Goal: Transaction & Acquisition: Subscribe to service/newsletter

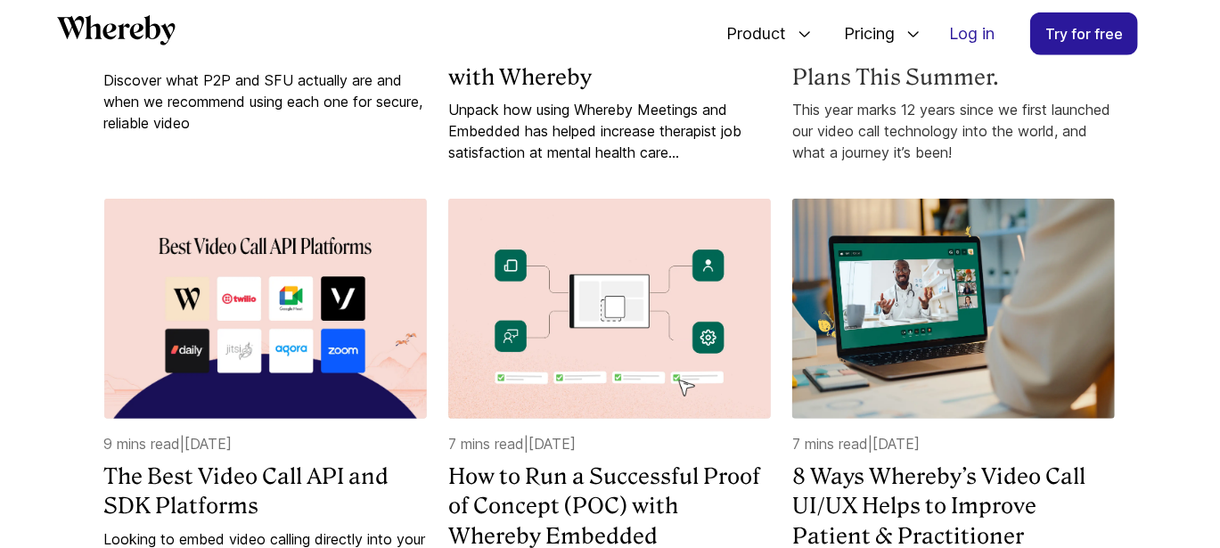
scroll to position [4069, 0]
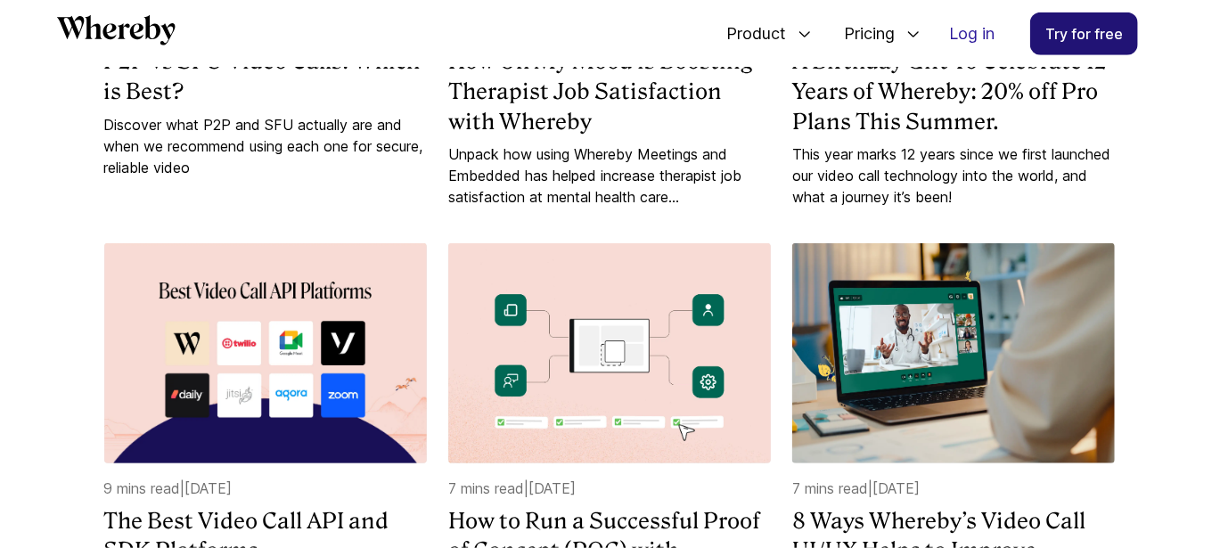
click at [1100, 37] on link "Try for free" at bounding box center [1084, 33] width 108 height 43
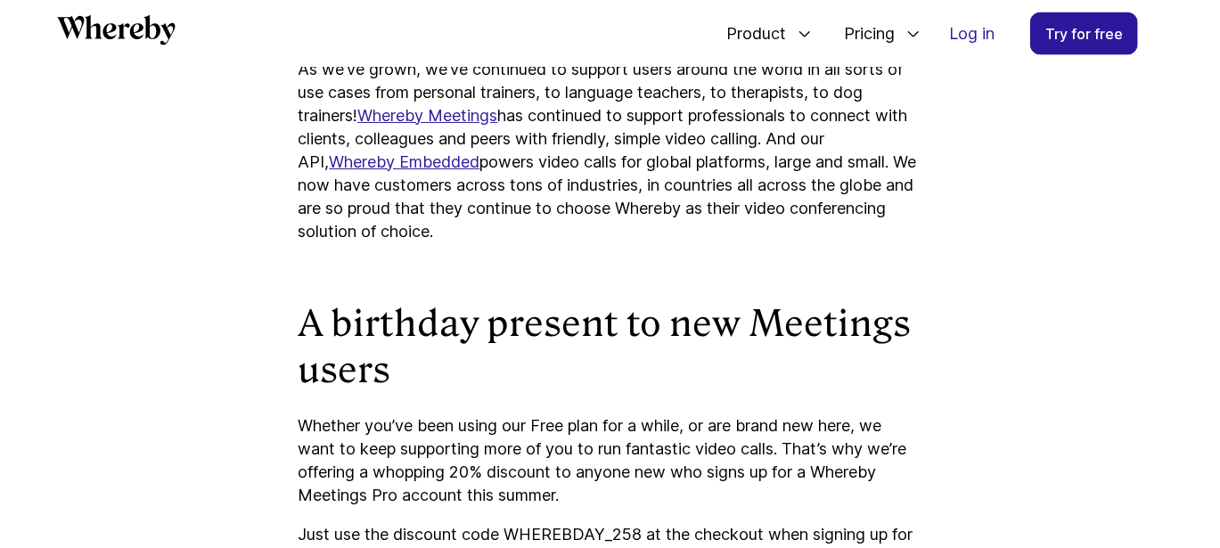
scroll to position [1658, 0]
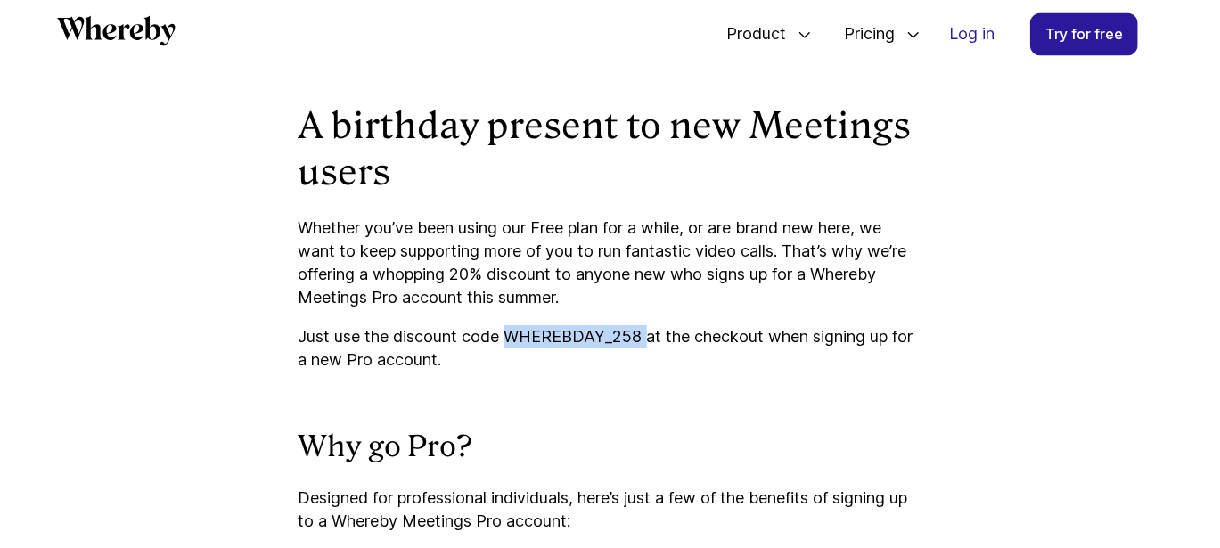
drag, startPoint x: 509, startPoint y: 346, endPoint x: 642, endPoint y: 345, distance: 132.8
click at [642, 345] on p "Just use the discount code WHEREBDAY_258 at the checkout when signing up for a …" at bounding box center [611, 348] width 624 height 46
copy p "WHEREBDAY_258"
drag, startPoint x: 604, startPoint y: 317, endPoint x: 602, endPoint y: 341, distance: 23.3
copy p "WHEREBDAY_258"
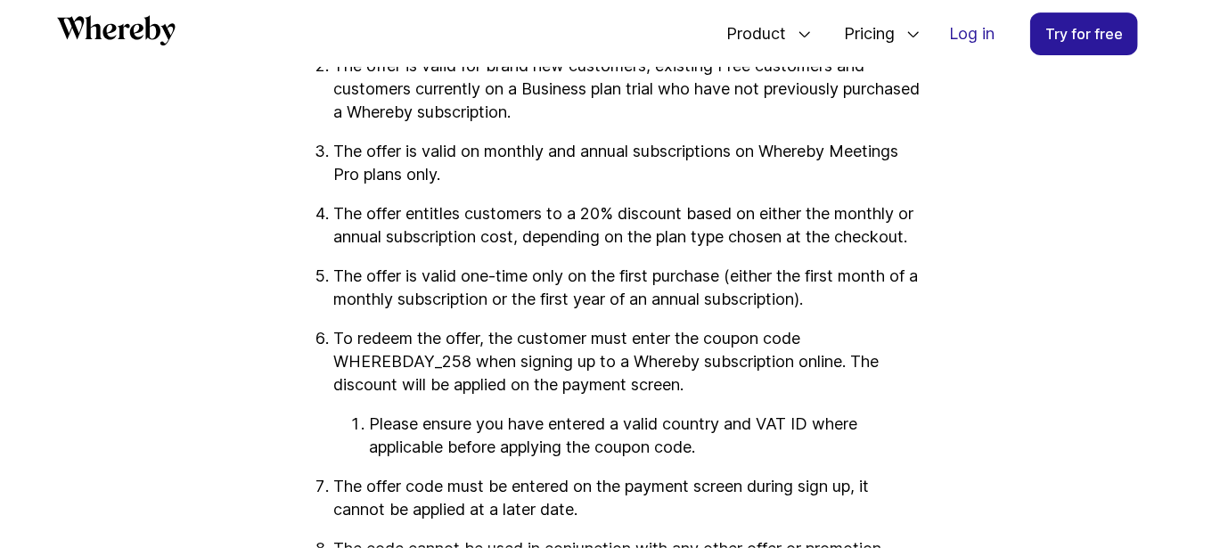
scroll to position [2818, 0]
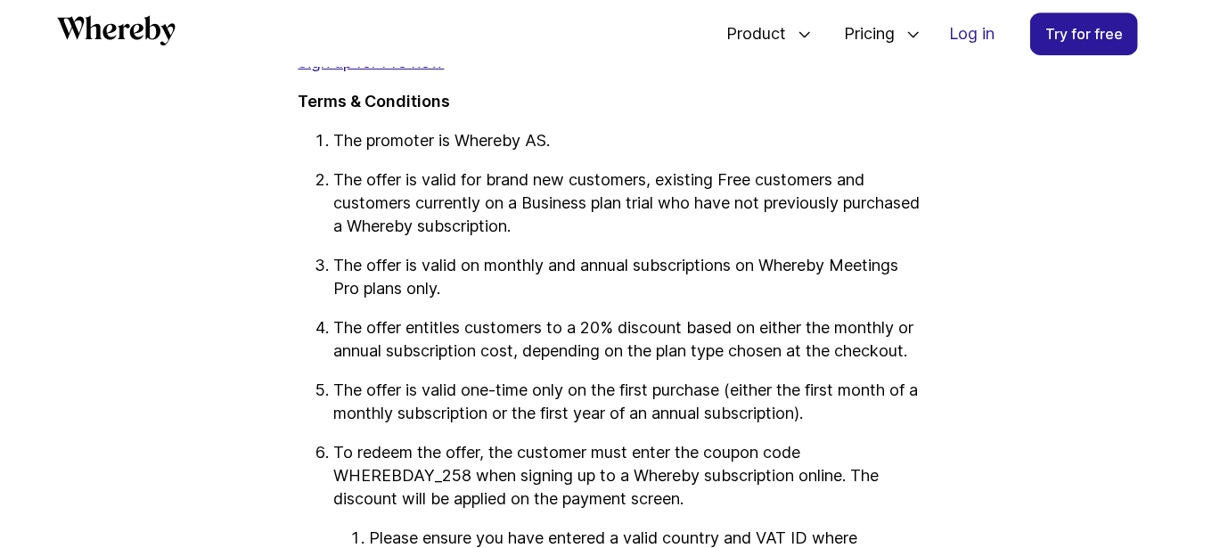
click at [408, 71] on link "Sign up for Pro now" at bounding box center [372, 62] width 146 height 19
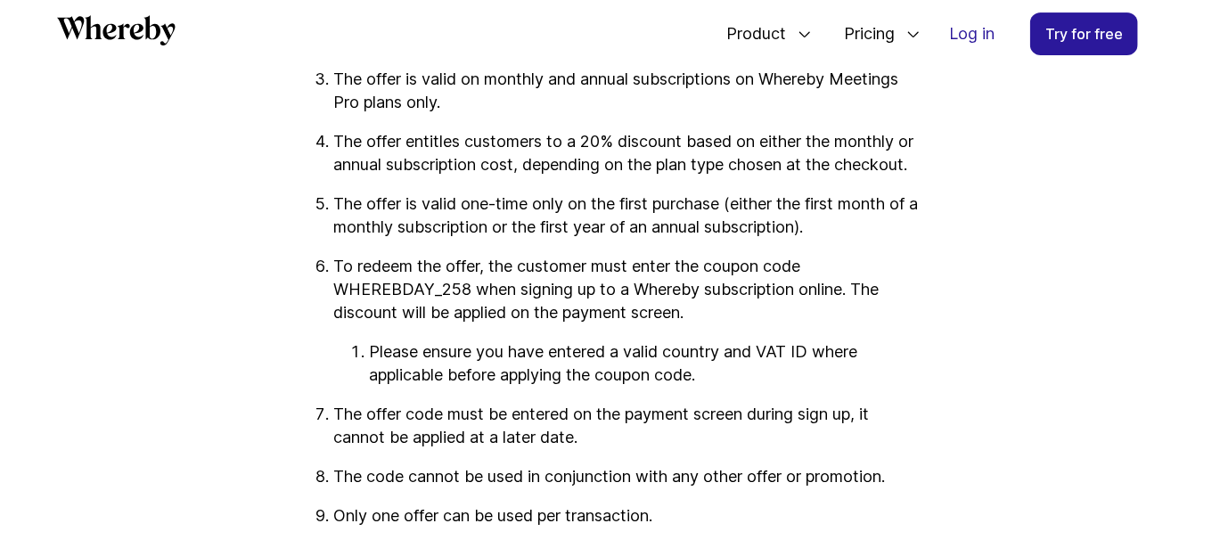
scroll to position [2827, 0]
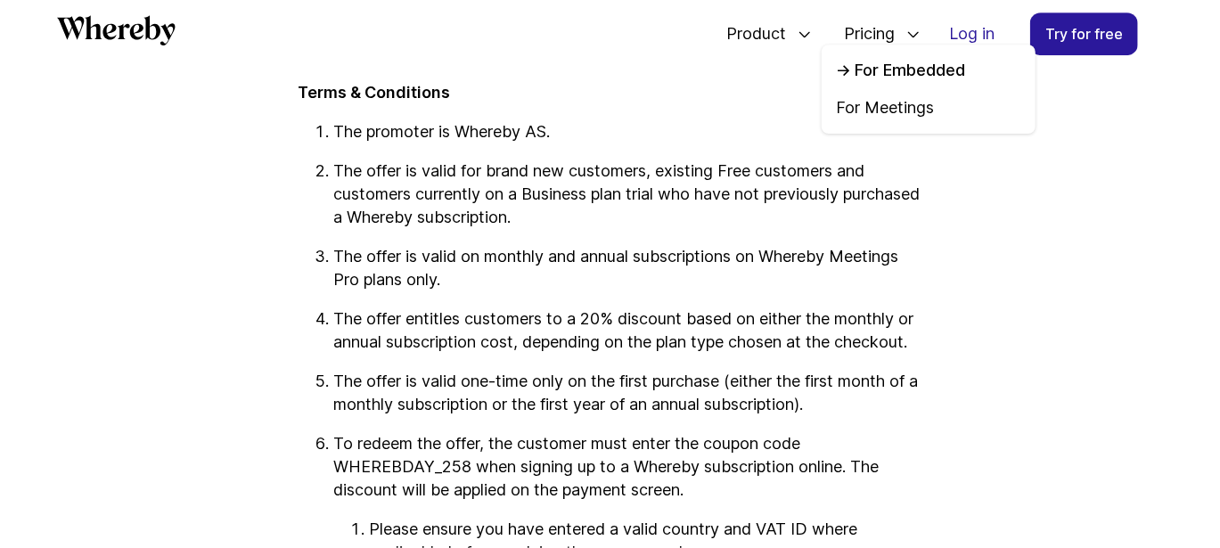
click at [888, 74] on link "For Embedded" at bounding box center [928, 70] width 185 height 23
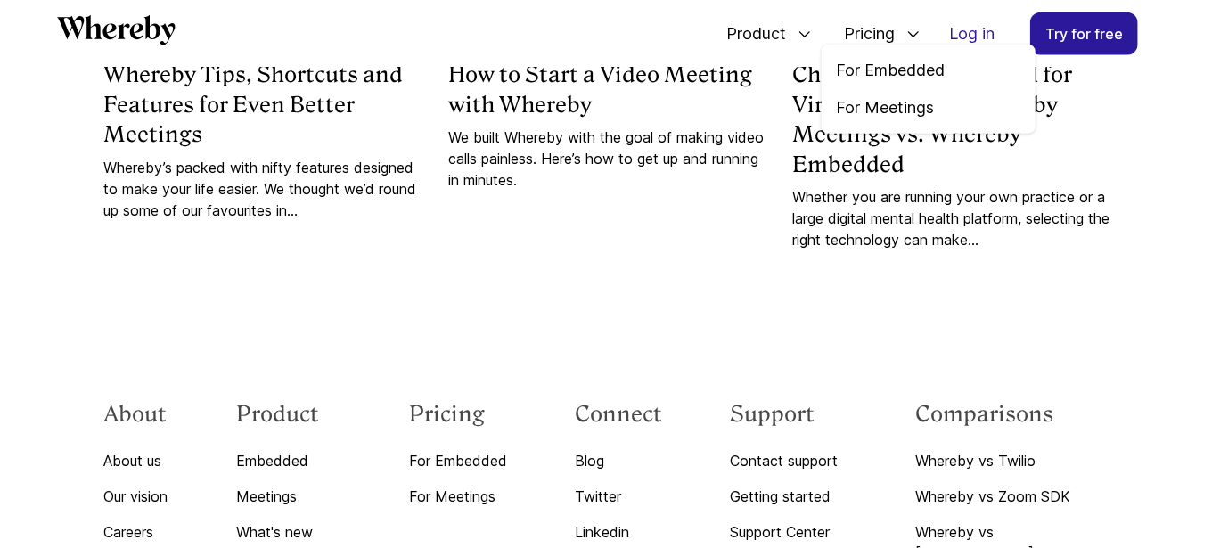
scroll to position [4065, 0]
